Goal: Transaction & Acquisition: Download file/media

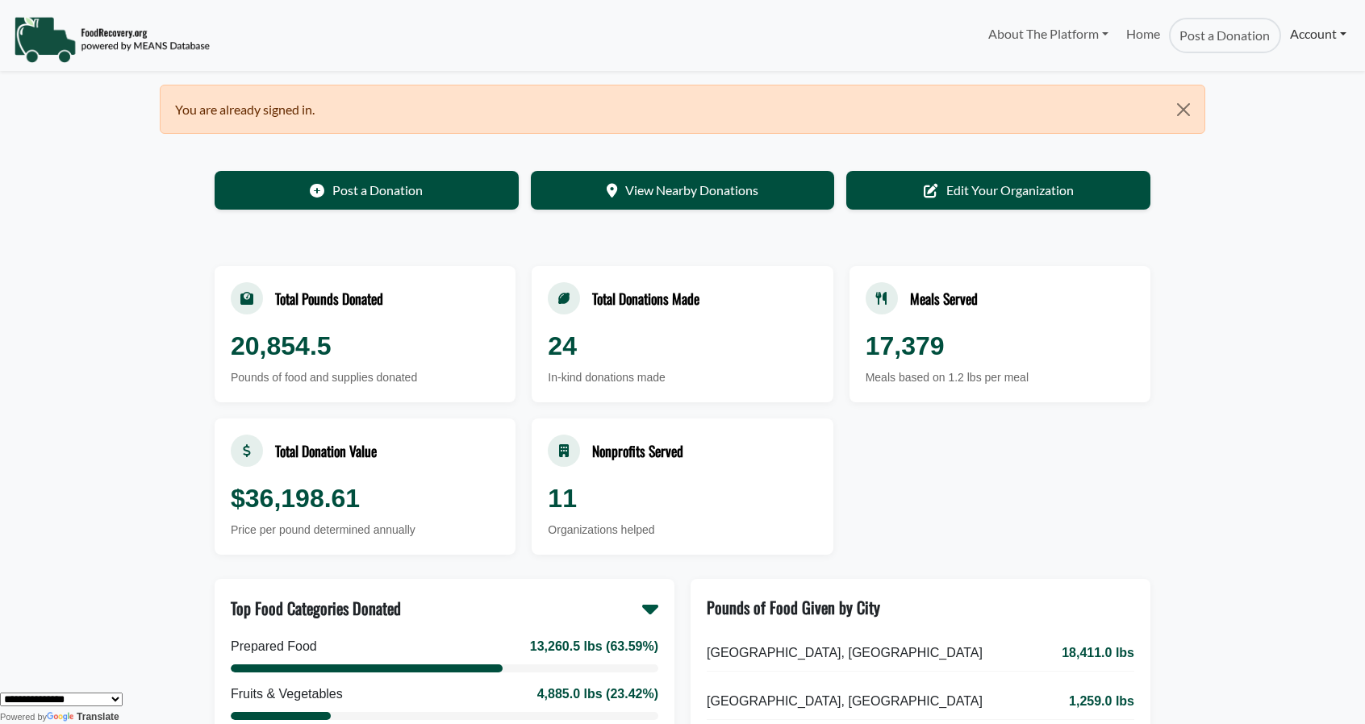
click at [1314, 32] on link "Account" at bounding box center [1318, 34] width 74 height 32
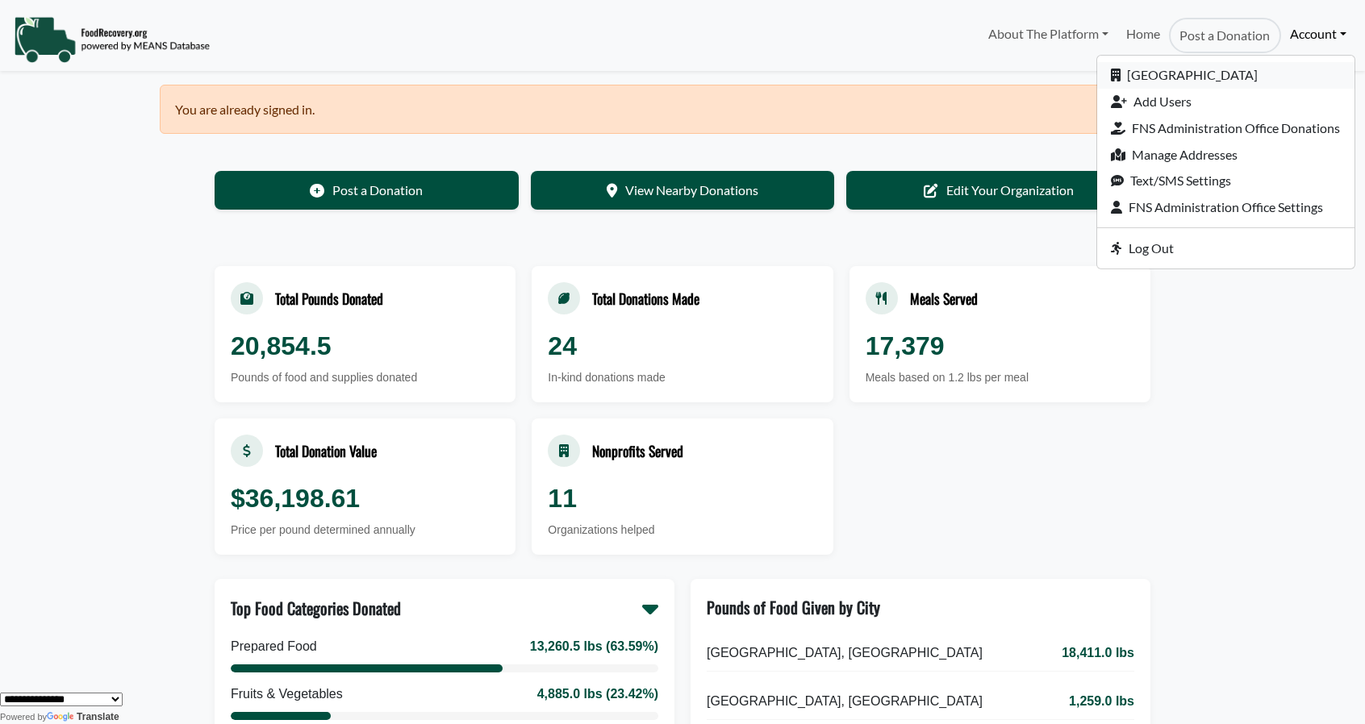
click at [1207, 73] on link "[GEOGRAPHIC_DATA]" at bounding box center [1225, 75] width 257 height 27
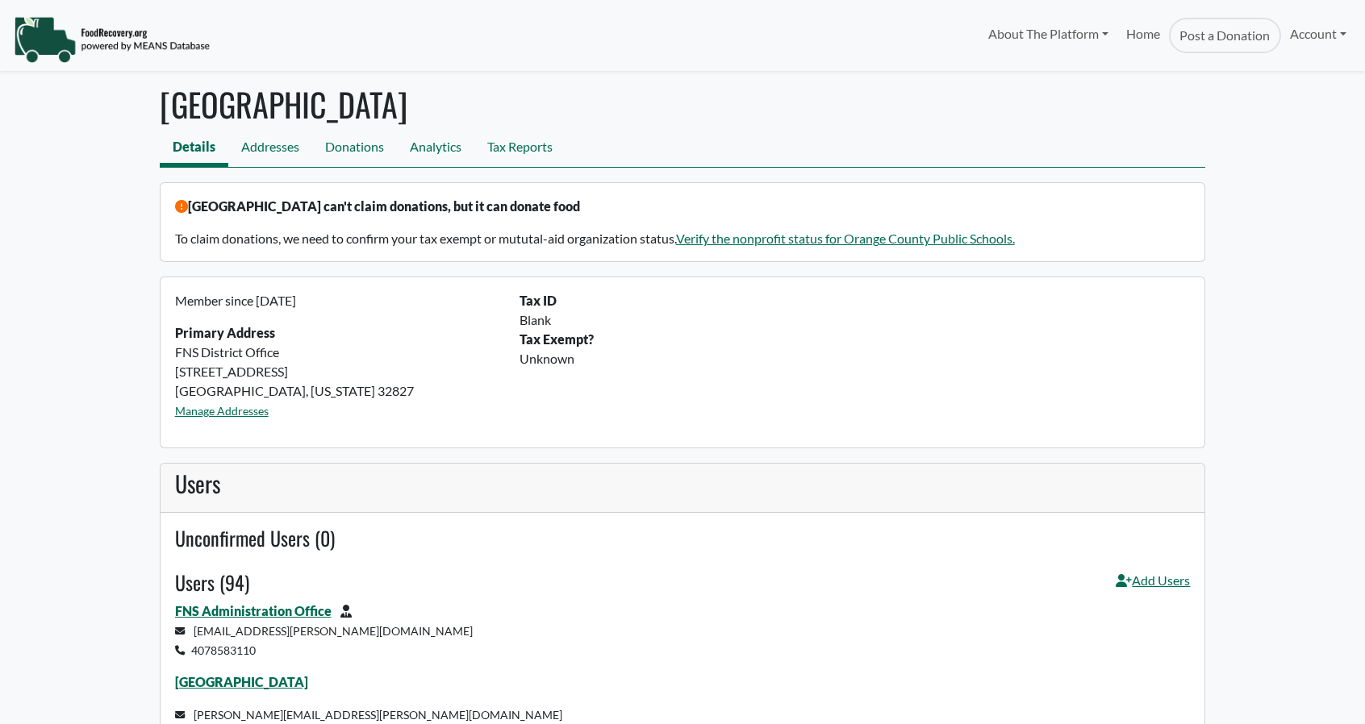
select select "Language Translate Widget"
click at [523, 148] on link "Tax Reports" at bounding box center [519, 149] width 91 height 36
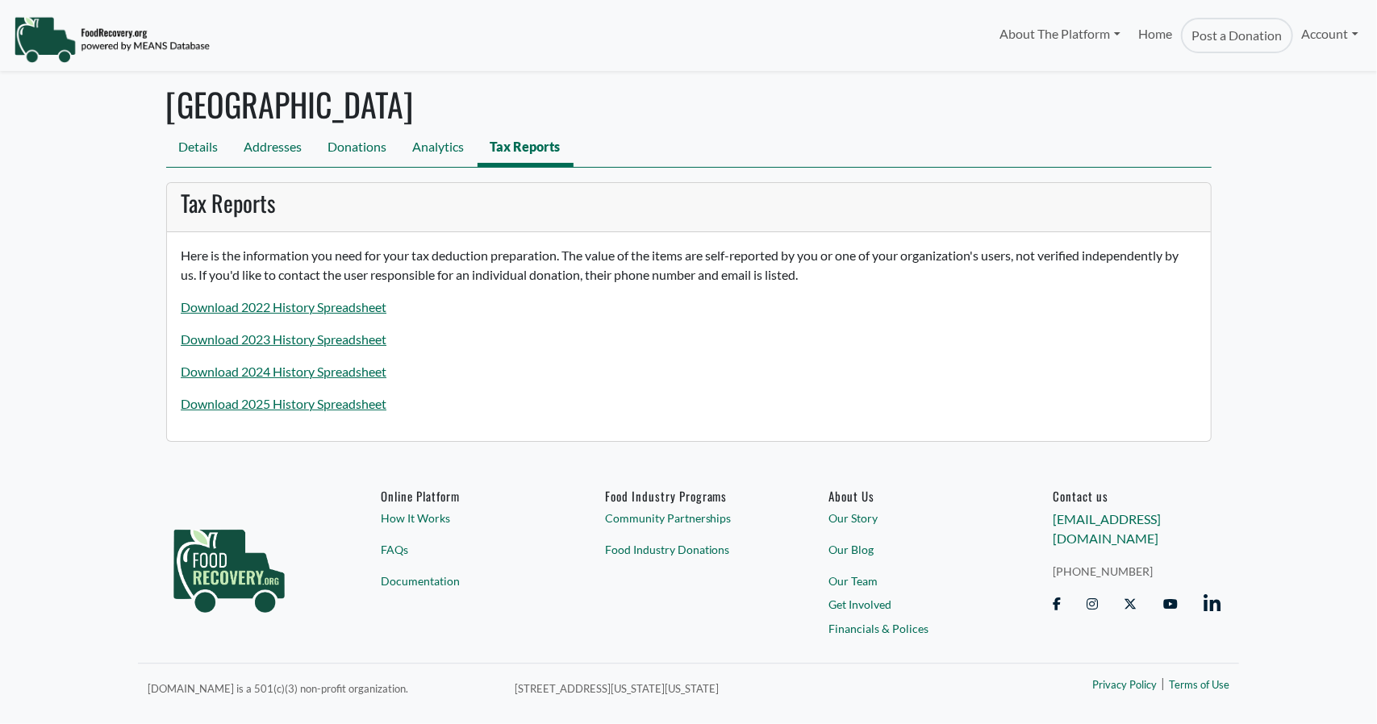
select select "Language Translate Widget"
click at [307, 406] on link "Download 2025 History Spreadsheet" at bounding box center [284, 403] width 206 height 15
click at [261, 403] on link "Download 2025 History Spreadsheet" at bounding box center [284, 403] width 206 height 15
